Goal: Task Accomplishment & Management: Manage account settings

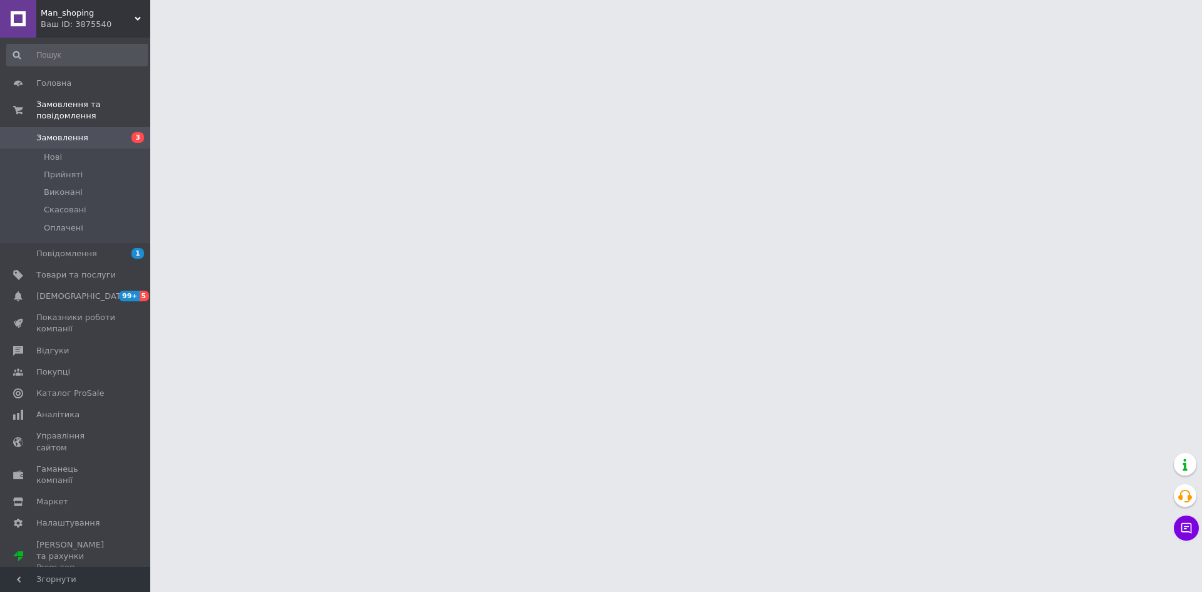
click at [137, 132] on span "3" at bounding box center [137, 137] width 13 height 11
click at [128, 148] on li "Нові" at bounding box center [77, 157] width 154 height 18
click at [100, 153] on li "Нові" at bounding box center [77, 157] width 154 height 18
click at [98, 148] on li "Нові" at bounding box center [77, 157] width 154 height 18
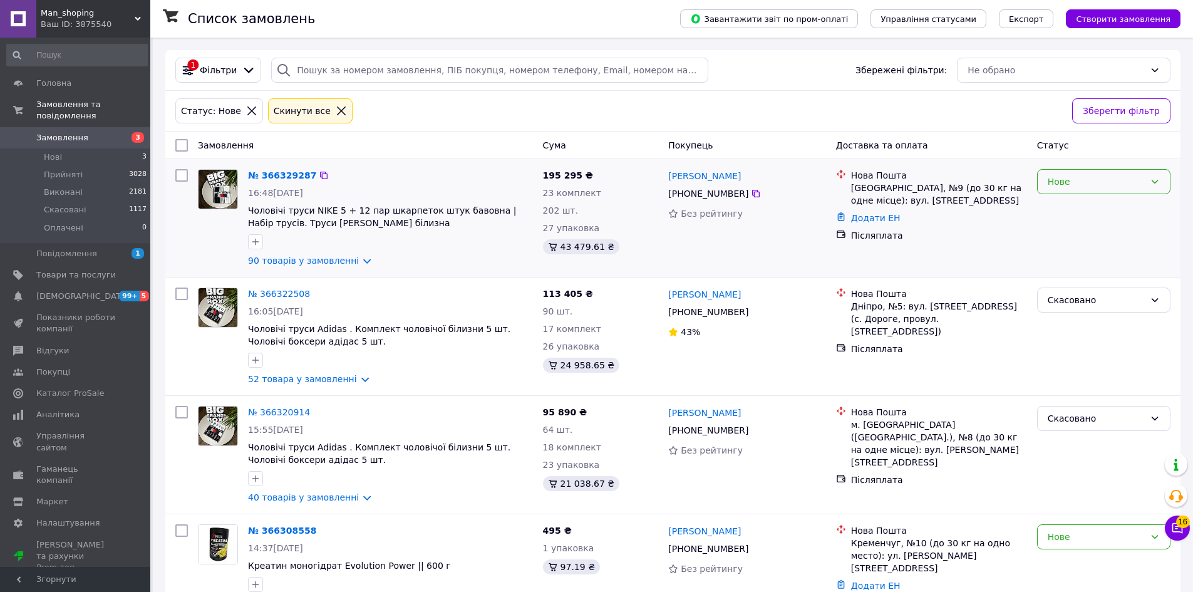
click at [1083, 181] on div "Нове" at bounding box center [1095, 182] width 97 height 14
click at [1066, 248] on li "Скасовано" at bounding box center [1103, 254] width 132 height 23
click at [1095, 180] on div "Нове" at bounding box center [1095, 182] width 97 height 14
click at [1067, 245] on li "Скасовано" at bounding box center [1103, 254] width 132 height 23
click at [285, 175] on link "№ 366329287" at bounding box center [282, 175] width 68 height 10
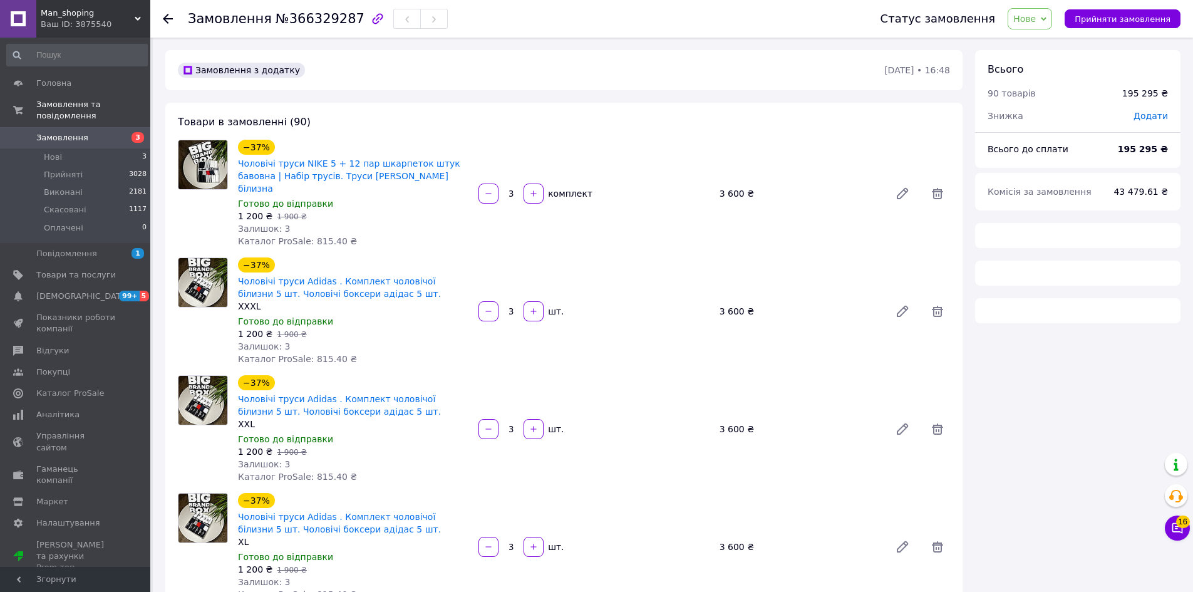
click at [1036, 16] on span "Нове" at bounding box center [1024, 19] width 23 height 10
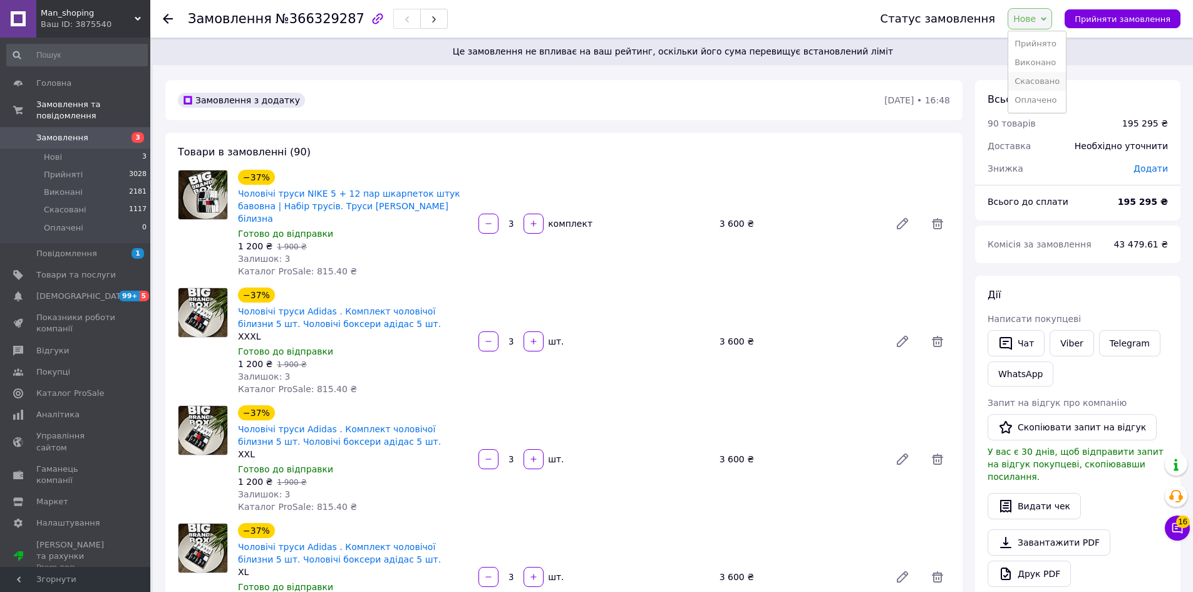
click at [1040, 81] on li "Скасовано" at bounding box center [1037, 81] width 58 height 19
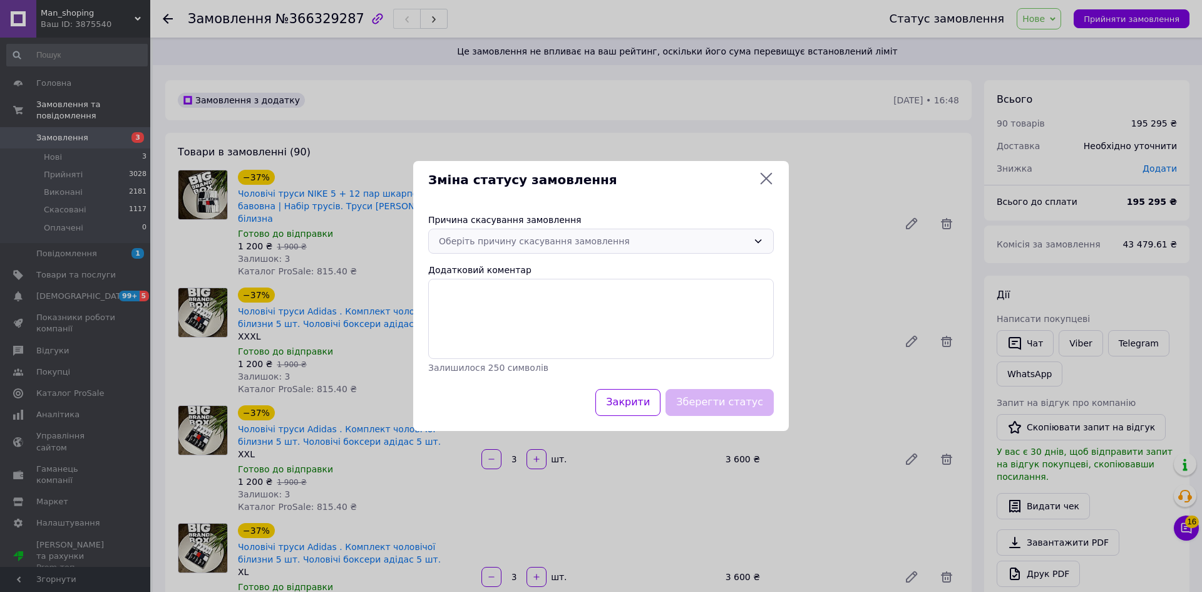
click at [650, 232] on div "Оберіть причину скасування замовлення" at bounding box center [601, 241] width 346 height 25
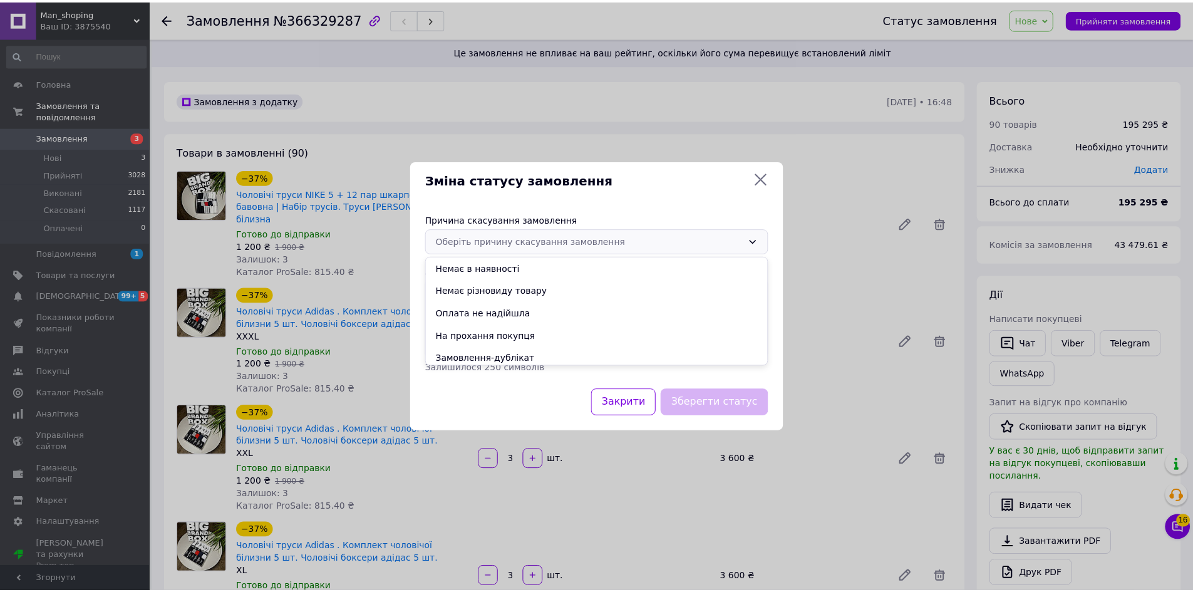
scroll to position [49, 0]
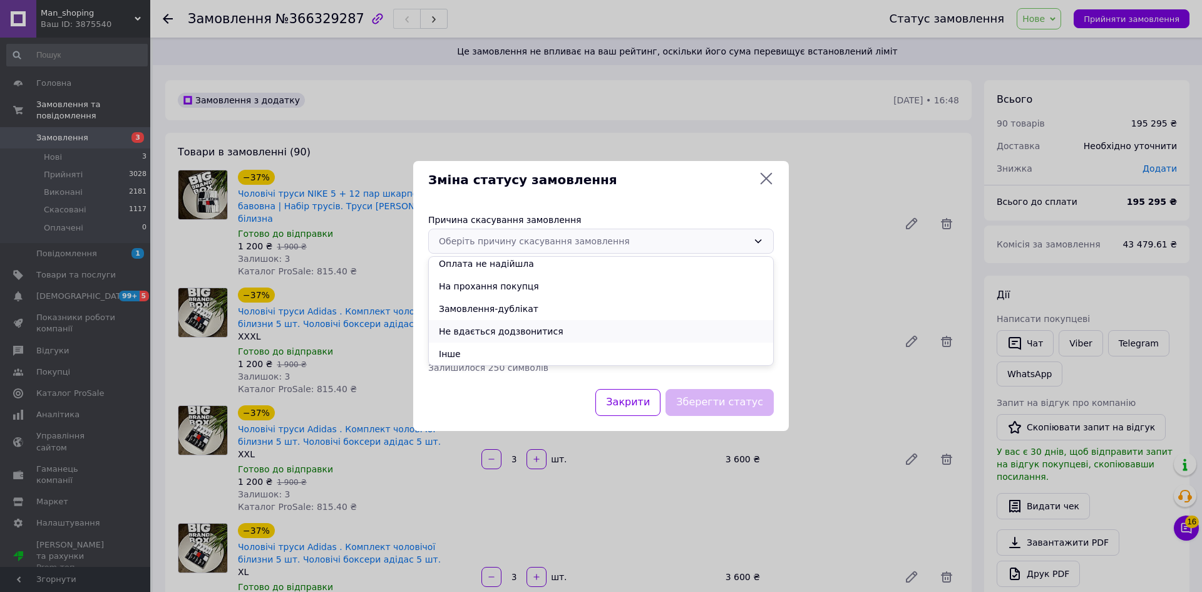
click at [498, 326] on li "Не вдається додзвонитися" at bounding box center [601, 331] width 344 height 23
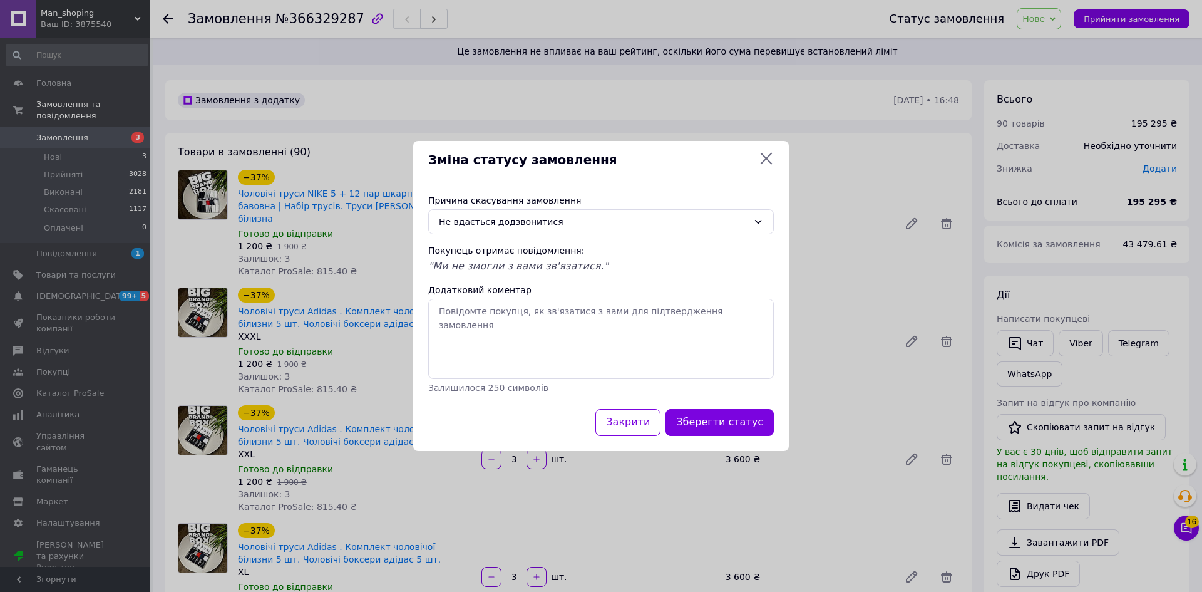
drag, startPoint x: 711, startPoint y: 427, endPoint x: 673, endPoint y: 381, distance: 59.2
click at [708, 424] on button "Зберегти статус" at bounding box center [720, 422] width 108 height 27
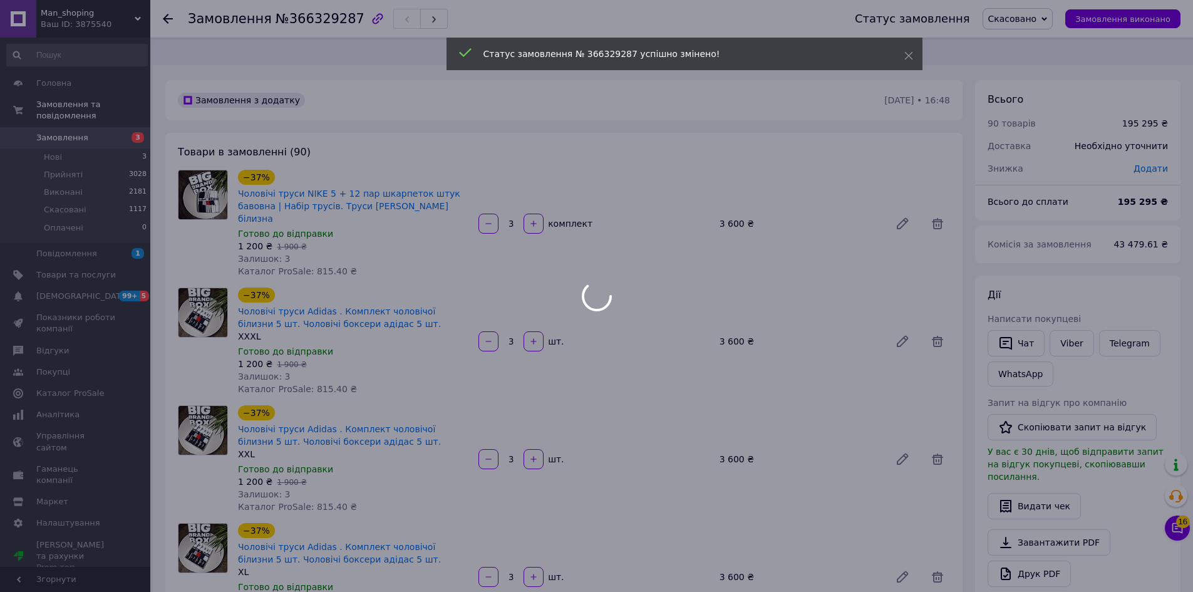
click at [130, 138] on div at bounding box center [596, 296] width 1193 height 592
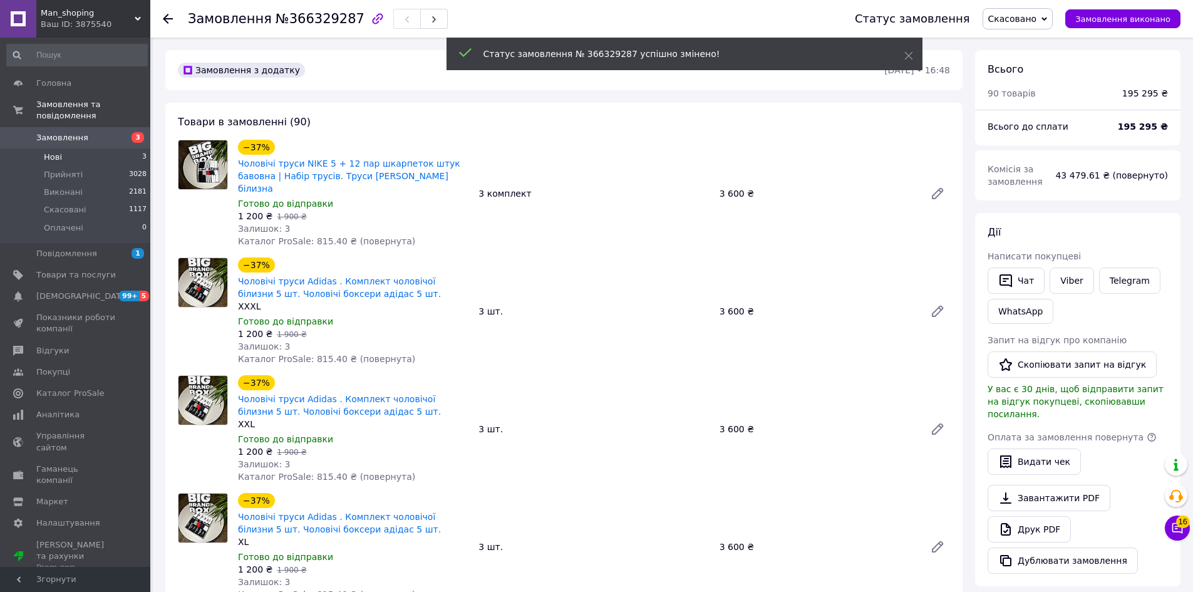
click at [130, 150] on li "Нові 3" at bounding box center [77, 157] width 154 height 18
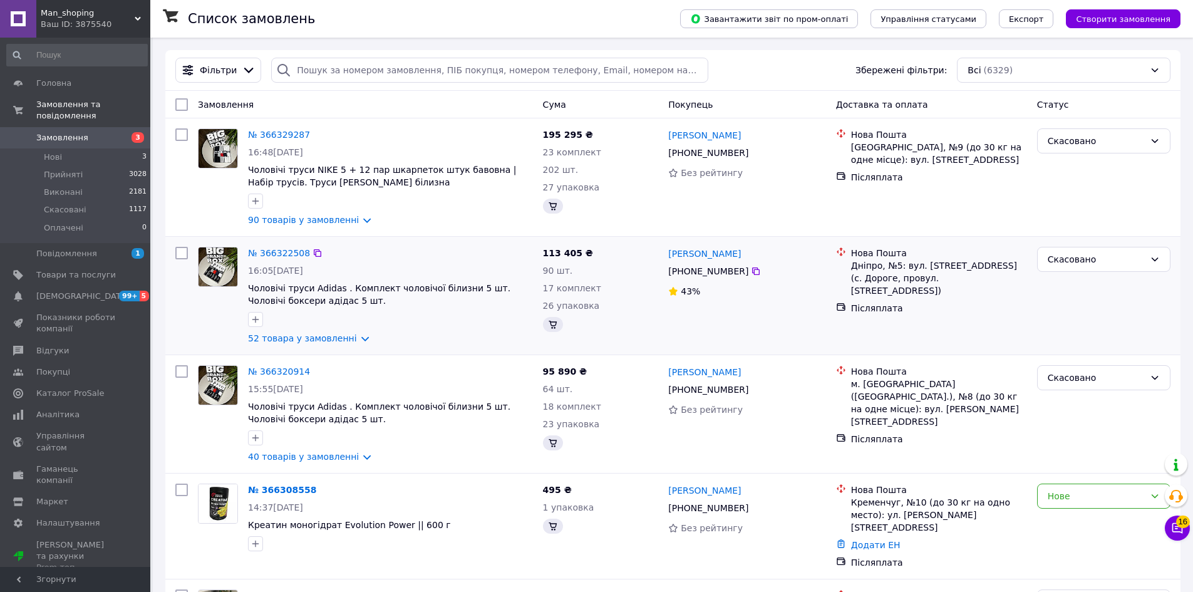
drag, startPoint x: 616, startPoint y: 460, endPoint x: 281, endPoint y: 371, distance: 346.7
click at [297, 381] on div "№ 366320914 15:55[DATE] Чоловічі труси Adidas . Комплект чоловічої білизни 5 шт…" at bounding box center [390, 414] width 295 height 108
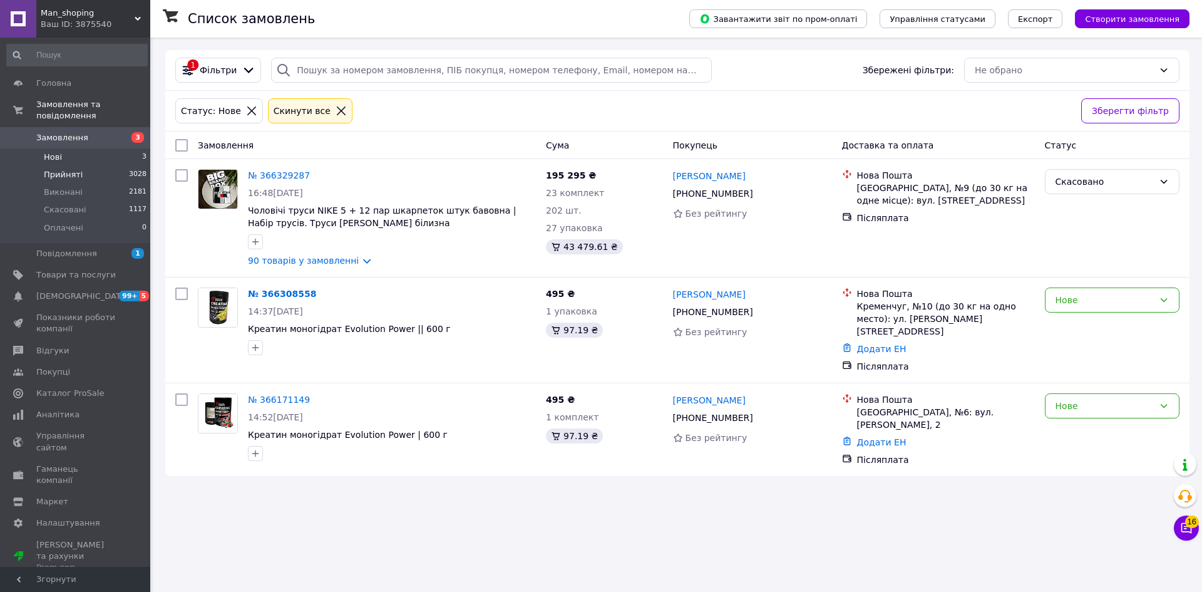
click at [139, 169] on span "3028" at bounding box center [138, 174] width 18 height 11
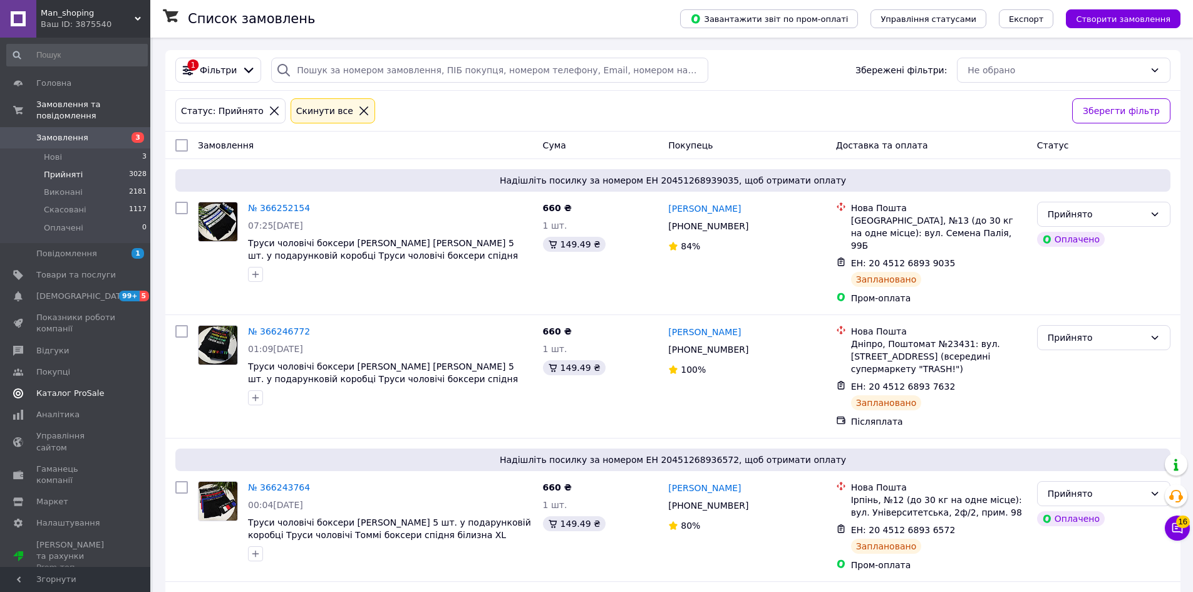
click at [135, 391] on link "Каталог ProSale" at bounding box center [77, 393] width 154 height 21
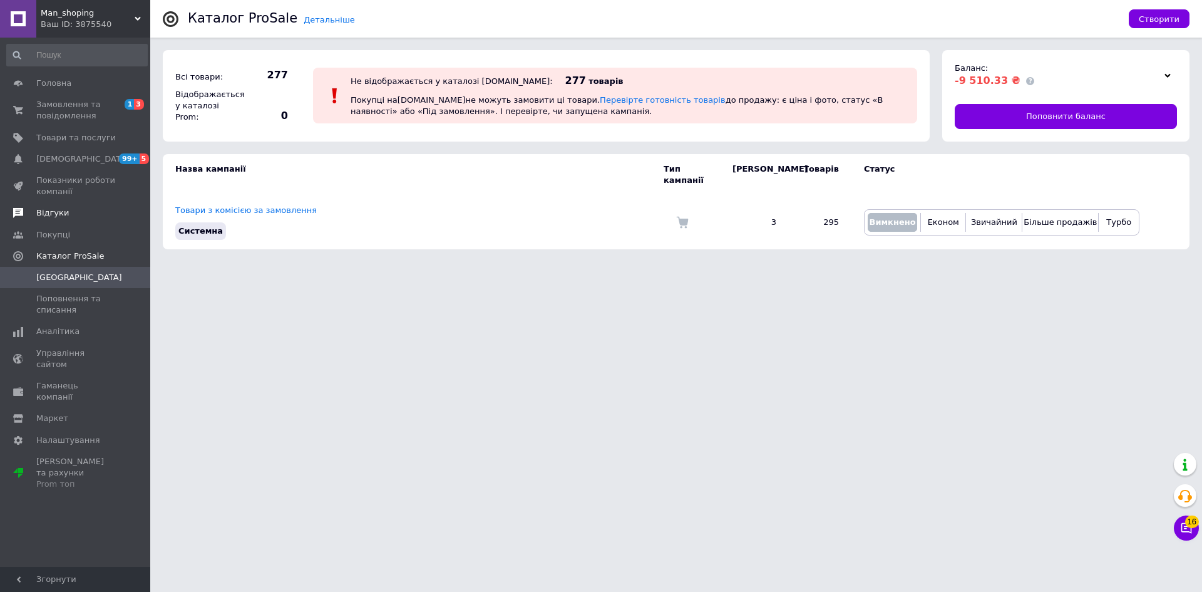
click at [93, 214] on span "Відгуки" at bounding box center [76, 212] width 80 height 11
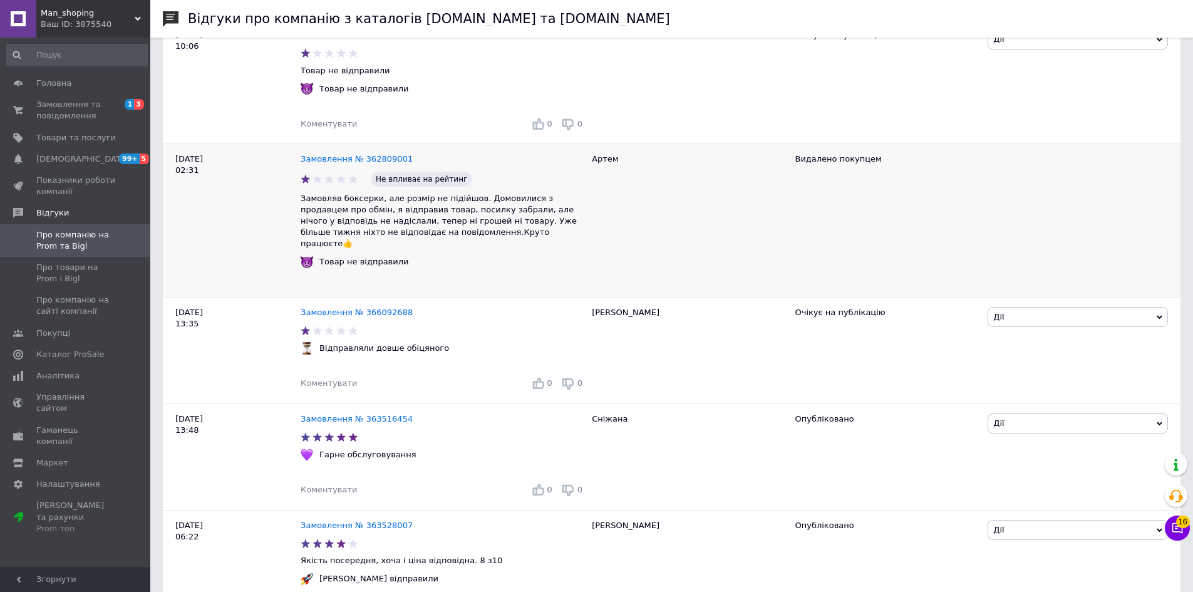
scroll to position [188, 0]
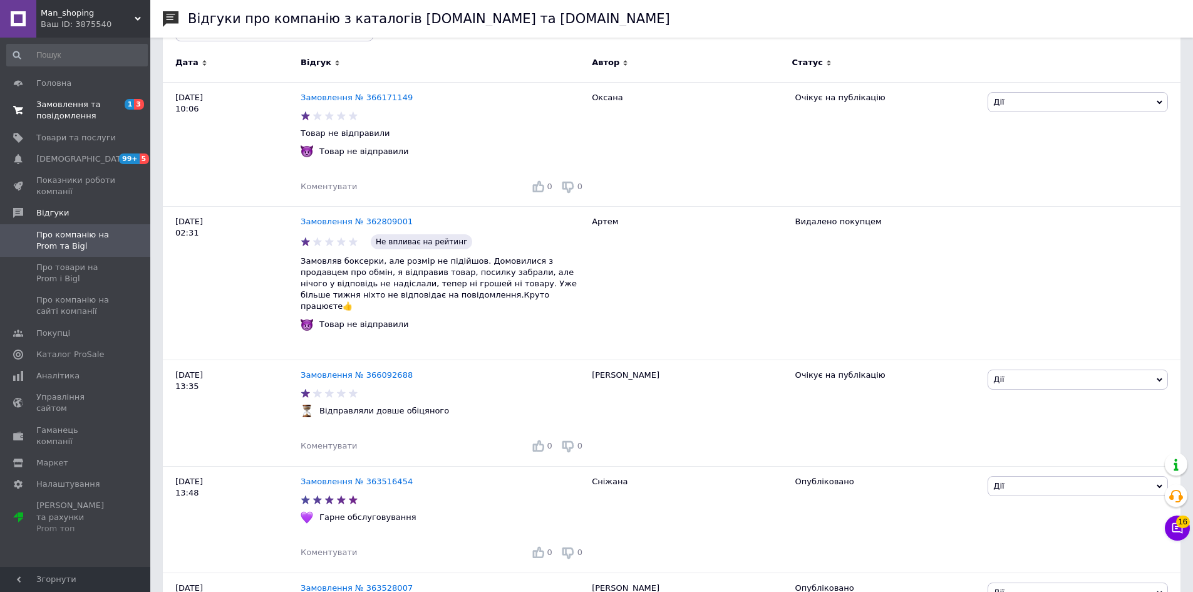
click at [118, 110] on span "1 3" at bounding box center [133, 110] width 34 height 23
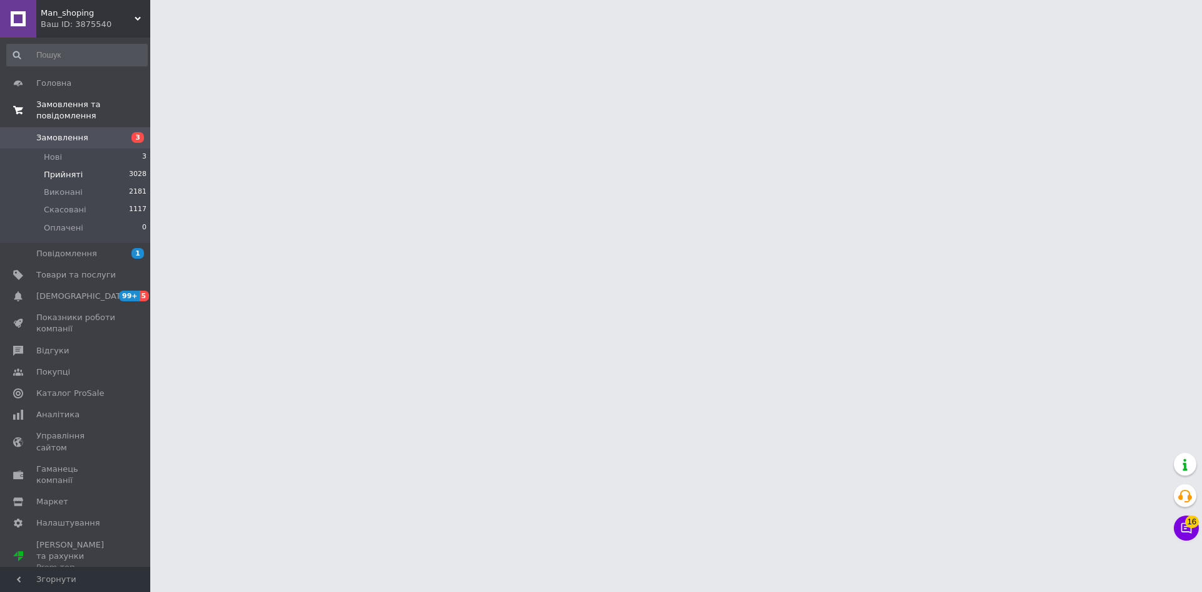
click at [127, 168] on li "Прийняті 3028" at bounding box center [77, 175] width 154 height 18
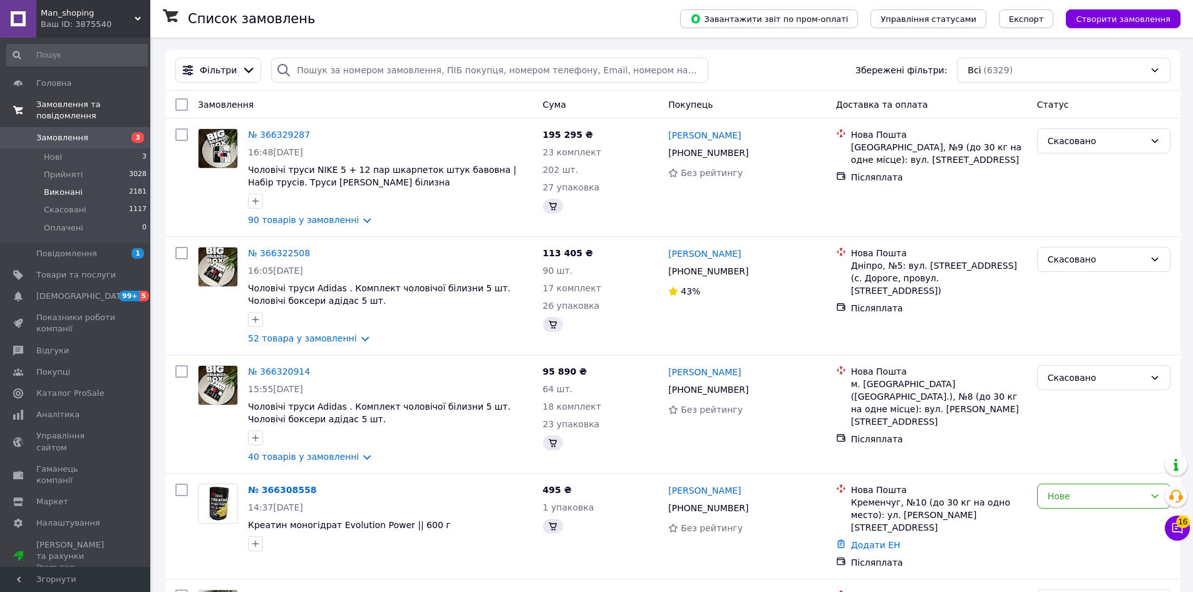
click at [126, 183] on li "Виконані 2181" at bounding box center [77, 192] width 154 height 18
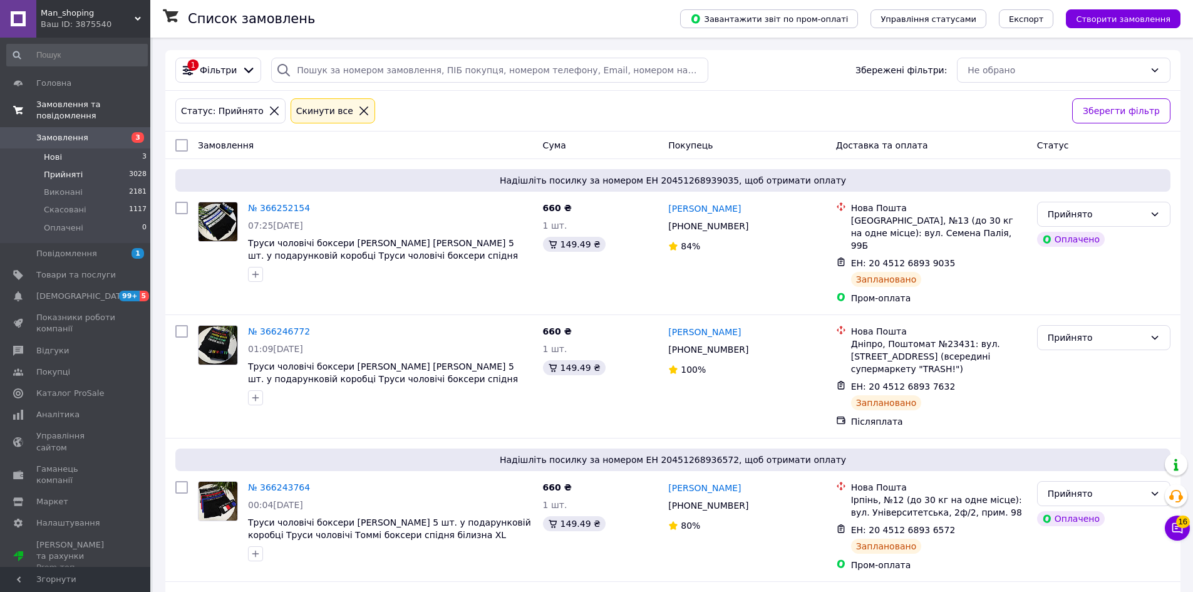
click at [99, 148] on li "Нові 3" at bounding box center [77, 157] width 154 height 18
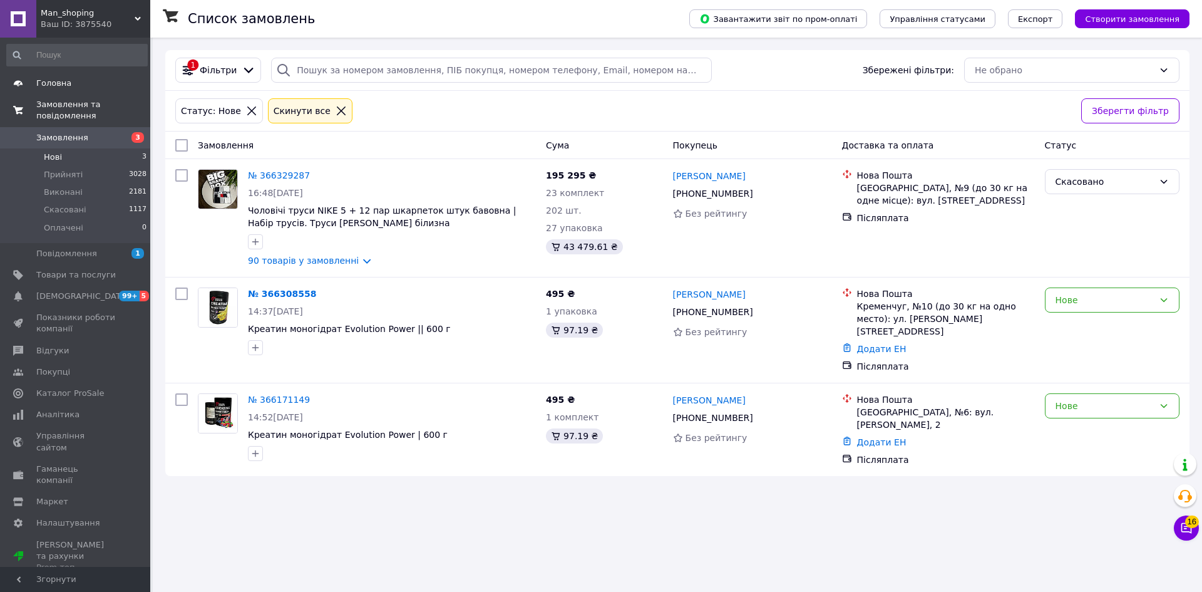
click at [105, 78] on span "Головна" at bounding box center [76, 83] width 80 height 11
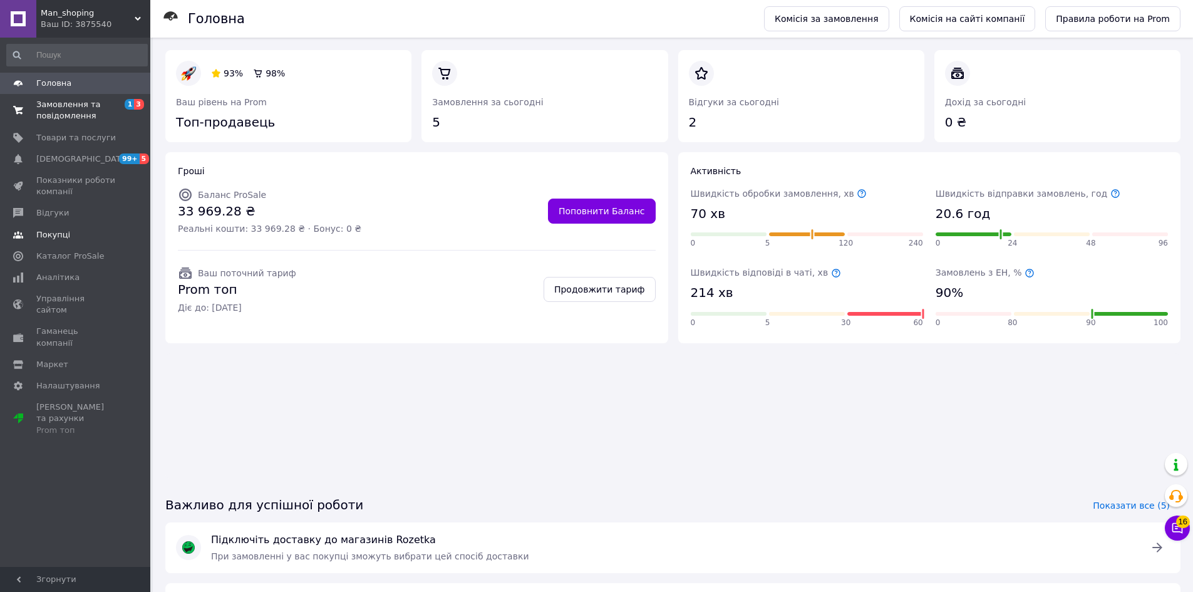
click at [54, 240] on span "Покупці" at bounding box center [53, 234] width 34 height 11
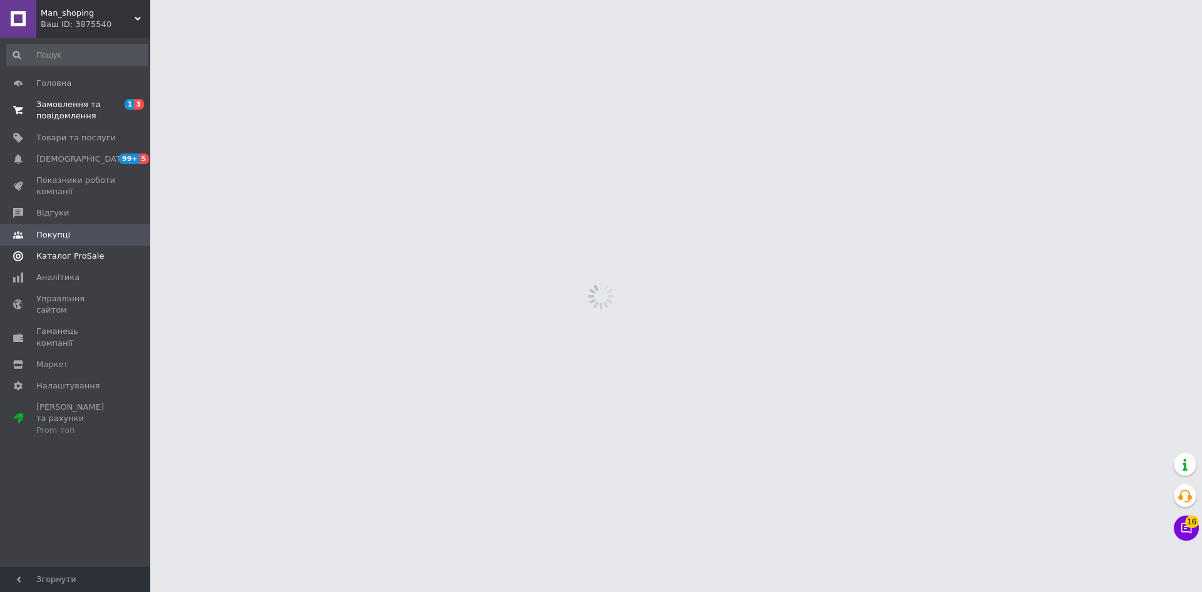
click at [65, 263] on link "Каталог ProSale" at bounding box center [77, 255] width 154 height 21
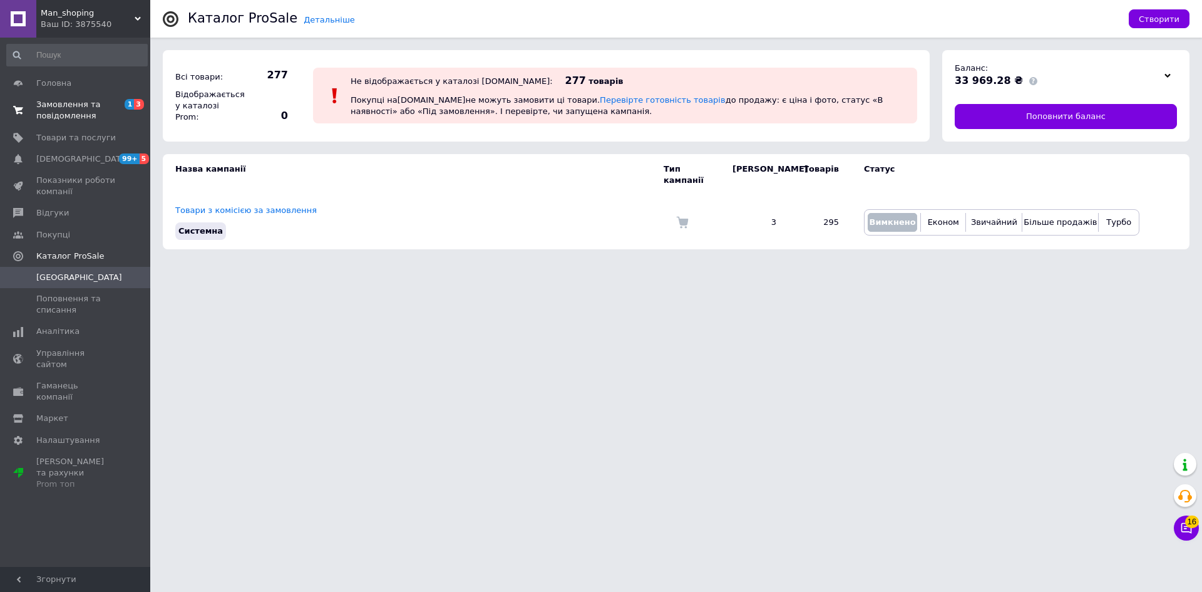
click at [433, 76] on div "Не відображається у каталозі [DOMAIN_NAME]:" at bounding box center [452, 80] width 202 height 9
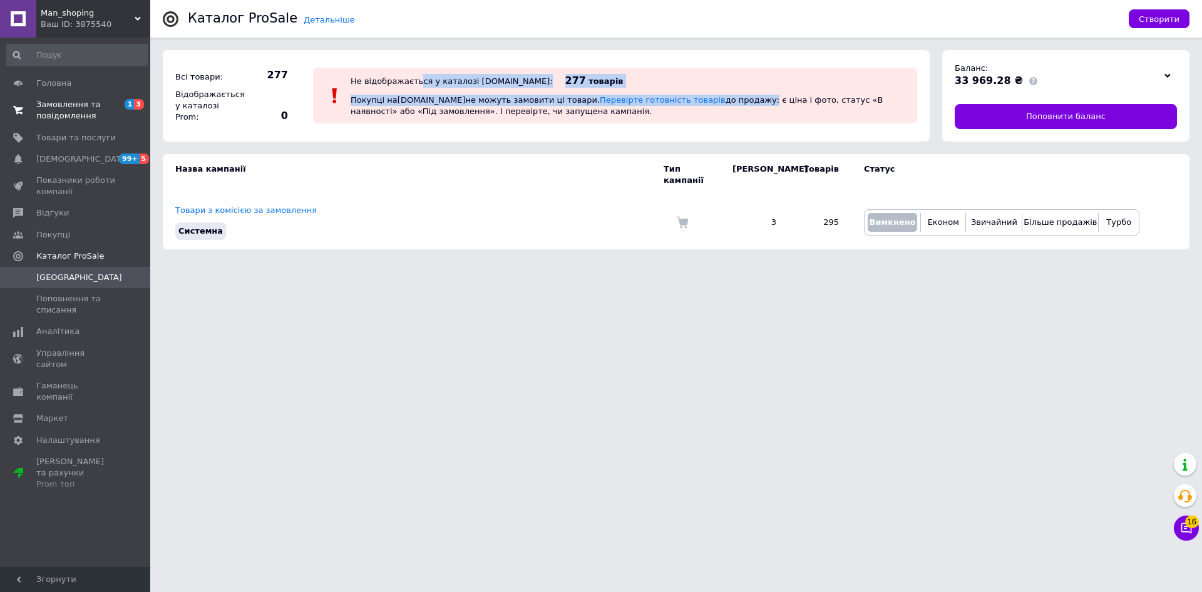
drag, startPoint x: 412, startPoint y: 69, endPoint x: 699, endPoint y: 91, distance: 287.5
click at [699, 91] on div "Не відображається у каталозі [DOMAIN_NAME]: 277 товарів Покупці на [DOMAIN_NAME…" at bounding box center [615, 96] width 604 height 56
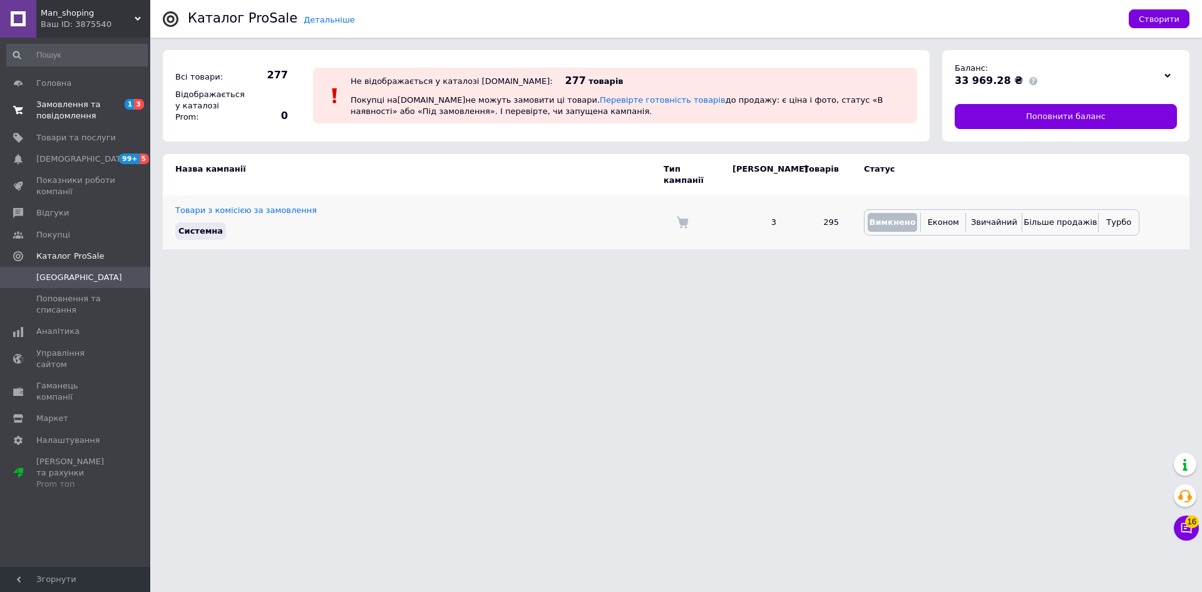
drag, startPoint x: 620, startPoint y: 219, endPoint x: 603, endPoint y: 191, distance: 32.3
click at [618, 219] on div "Системна" at bounding box center [413, 231] width 482 height 24
drag, startPoint x: 1096, startPoint y: 220, endPoint x: 1124, endPoint y: 210, distance: 29.9
click at [1096, 219] on div "Більше продажів" at bounding box center [1060, 222] width 76 height 19
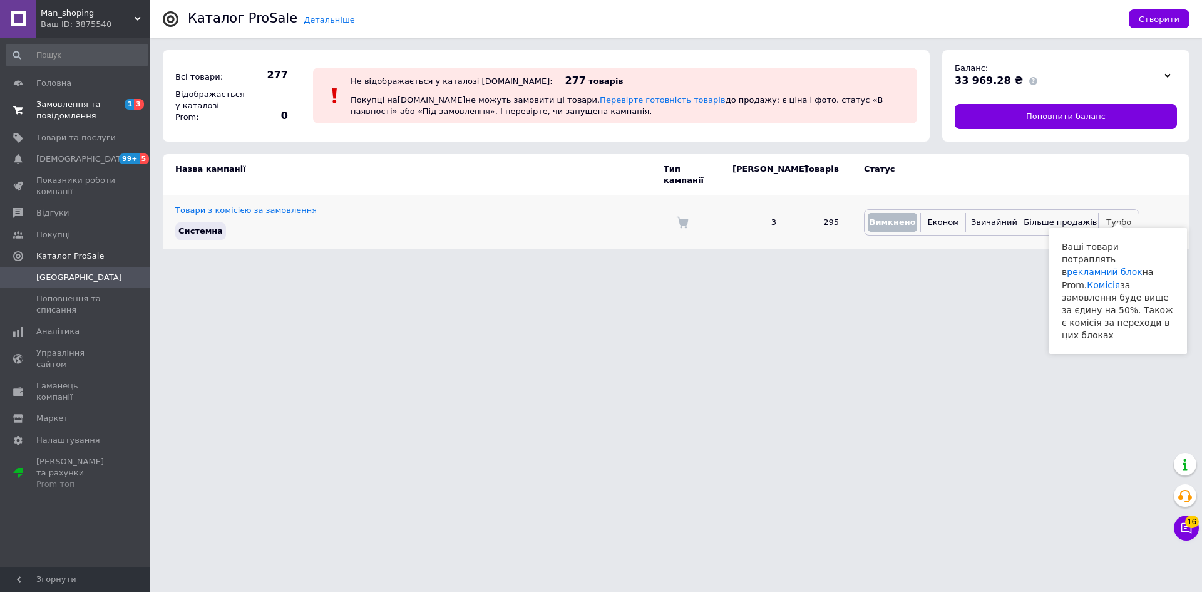
click at [1124, 217] on span "Турбо" at bounding box center [1118, 221] width 25 height 9
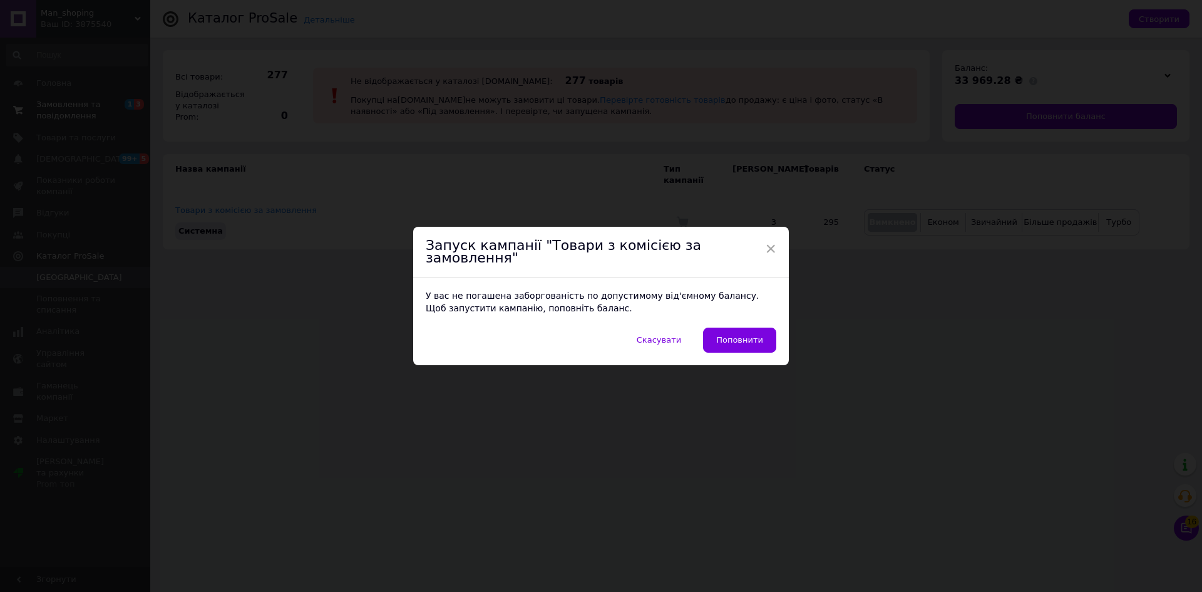
click at [749, 250] on div "Запуск кампанії "Товари з комісією за замовлення"" at bounding box center [601, 252] width 376 height 51
click at [759, 250] on div "Запуск кампанії "Товари з комісією за замовлення"" at bounding box center [601, 252] width 376 height 51
click at [765, 251] on span "×" at bounding box center [770, 248] width 11 height 21
